Goal: Information Seeking & Learning: Learn about a topic

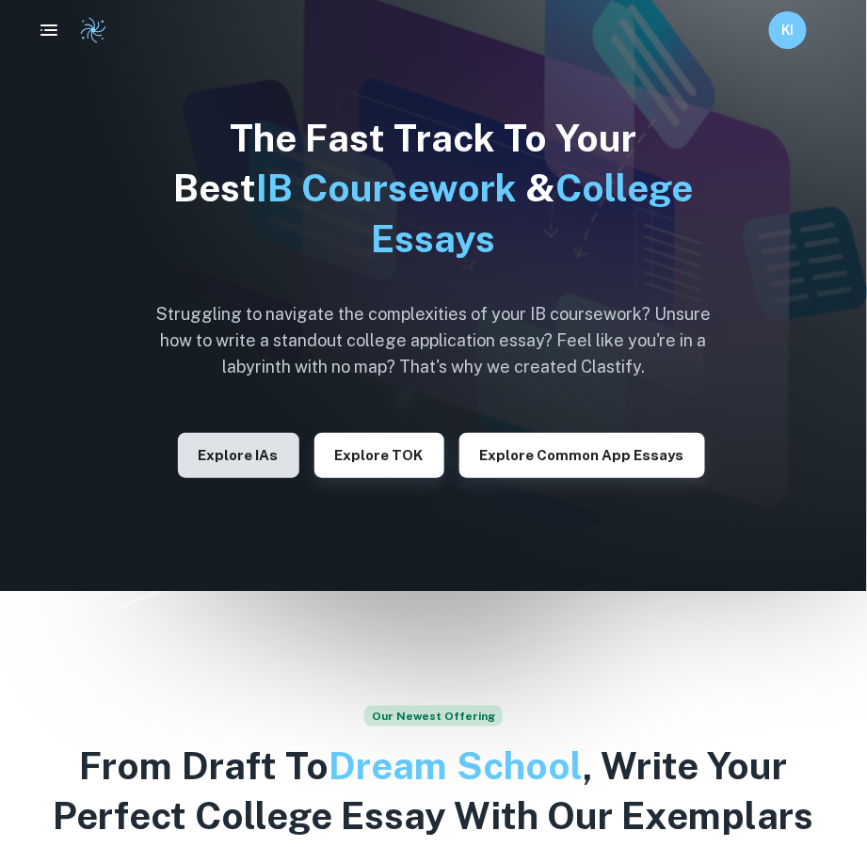
click at [271, 460] on button "Explore IAs" at bounding box center [238, 455] width 121 height 45
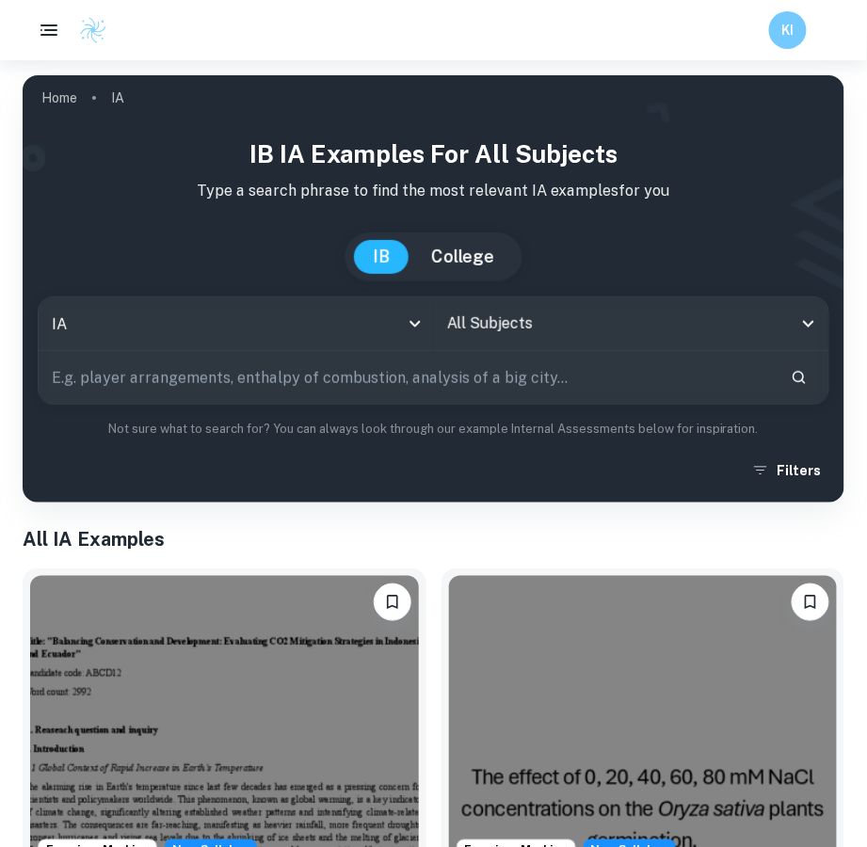
click at [506, 334] on input "All Subjects" at bounding box center [618, 324] width 350 height 36
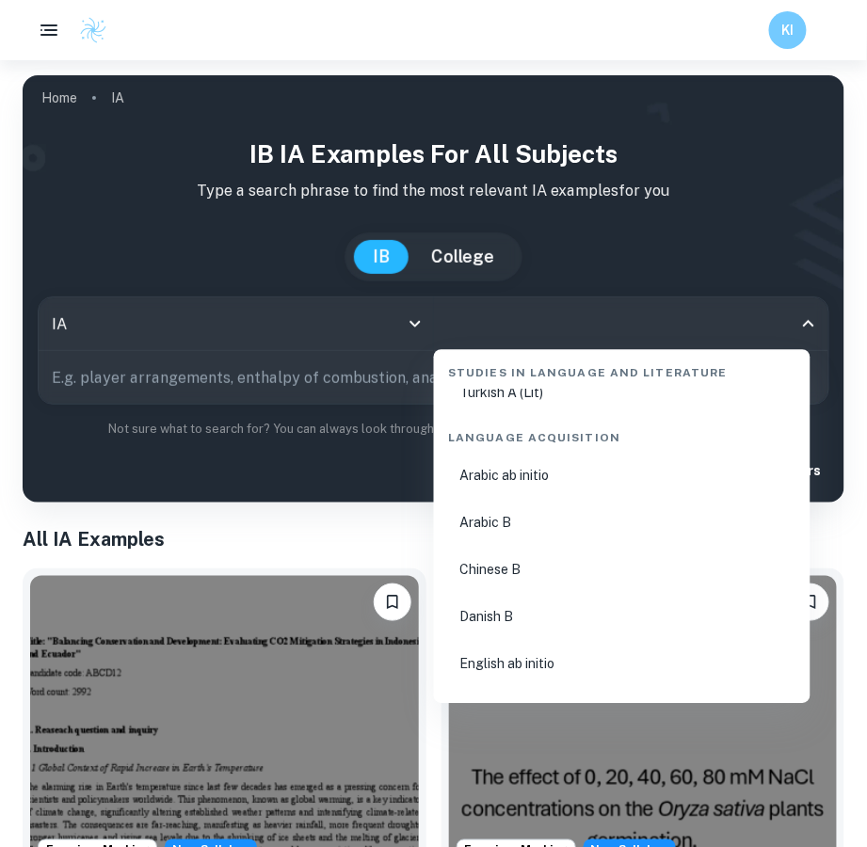
scroll to position [1411, 0]
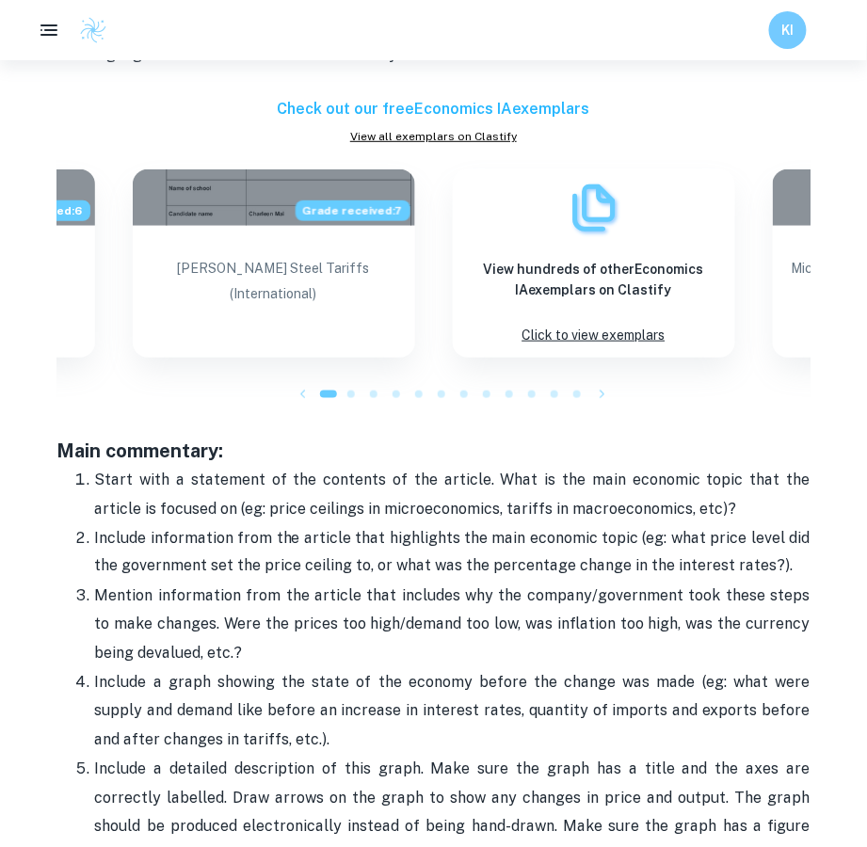
scroll to position [2070, 0]
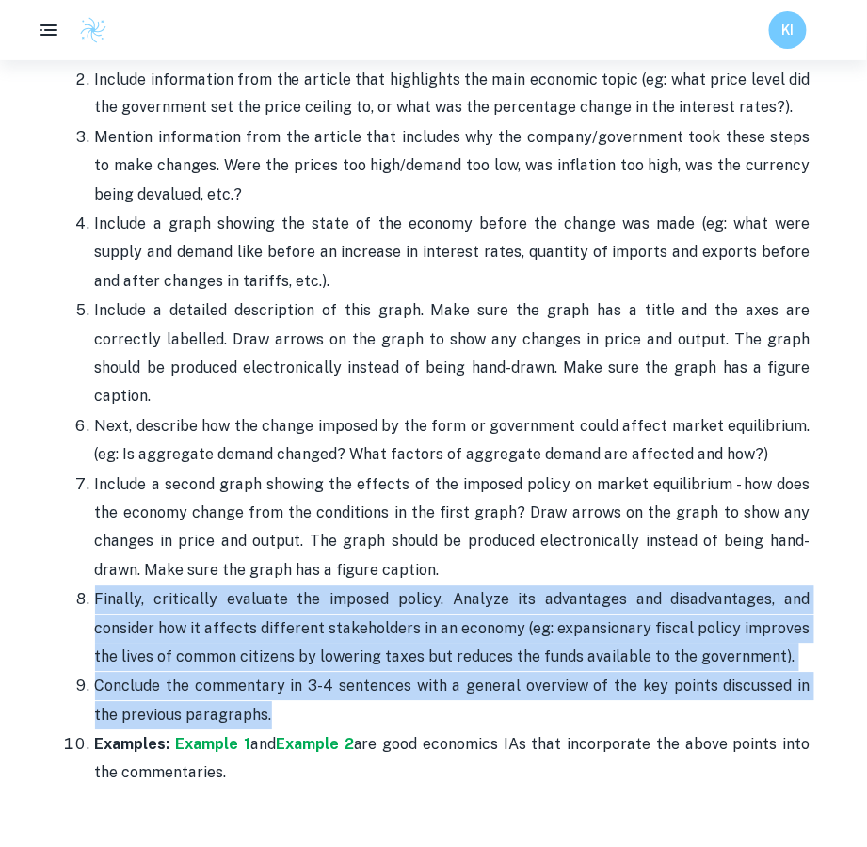
drag, startPoint x: 92, startPoint y: 567, endPoint x: 241, endPoint y: 695, distance: 196.3
click at [241, 695] on ol "Start with a statement of the contents of the article. What is the main economi…" at bounding box center [433, 398] width 753 height 782
copy ol "Finally, critically evaluate the imposed policy. Analyze its advantages and dis…"
